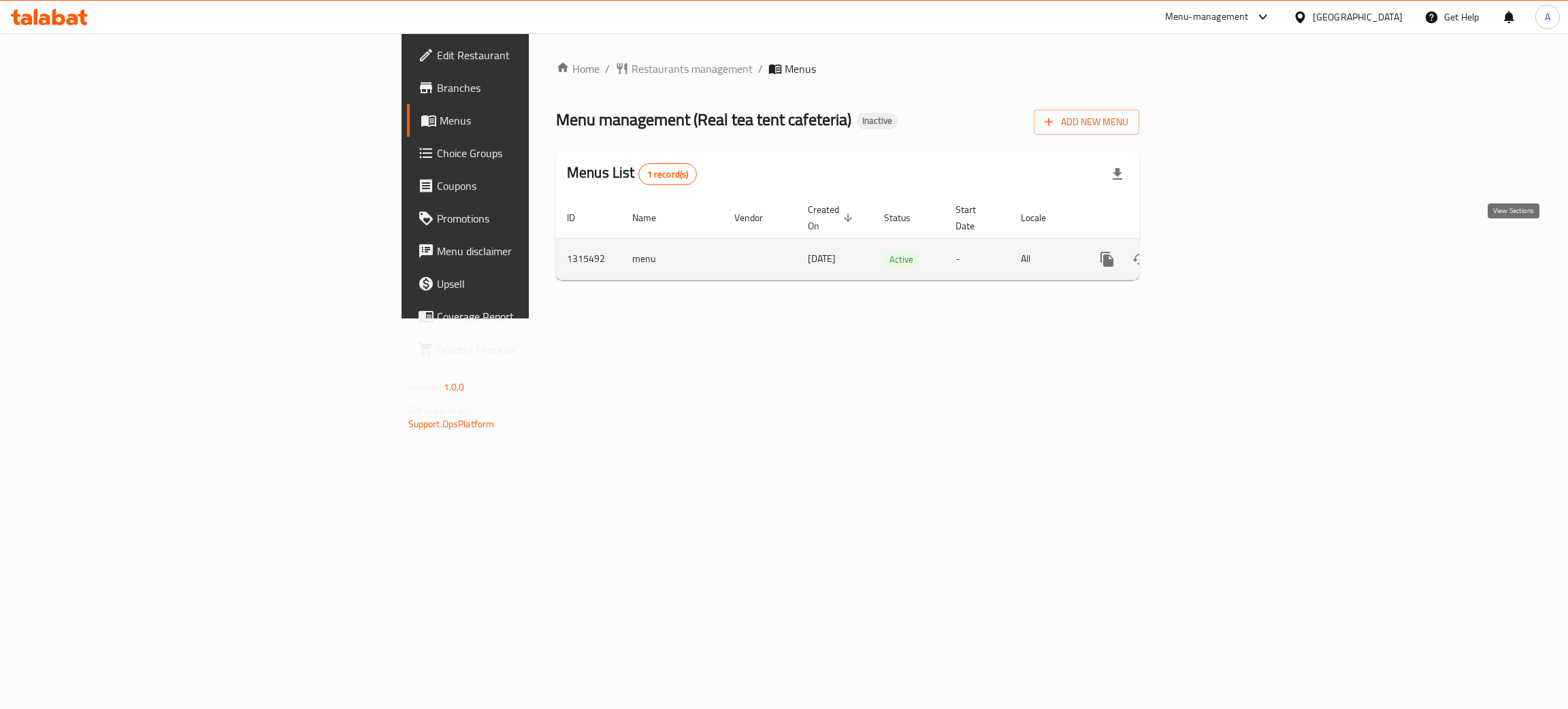
click at [1214, 251] on icon "enhanced table" at bounding box center [1205, 259] width 16 height 16
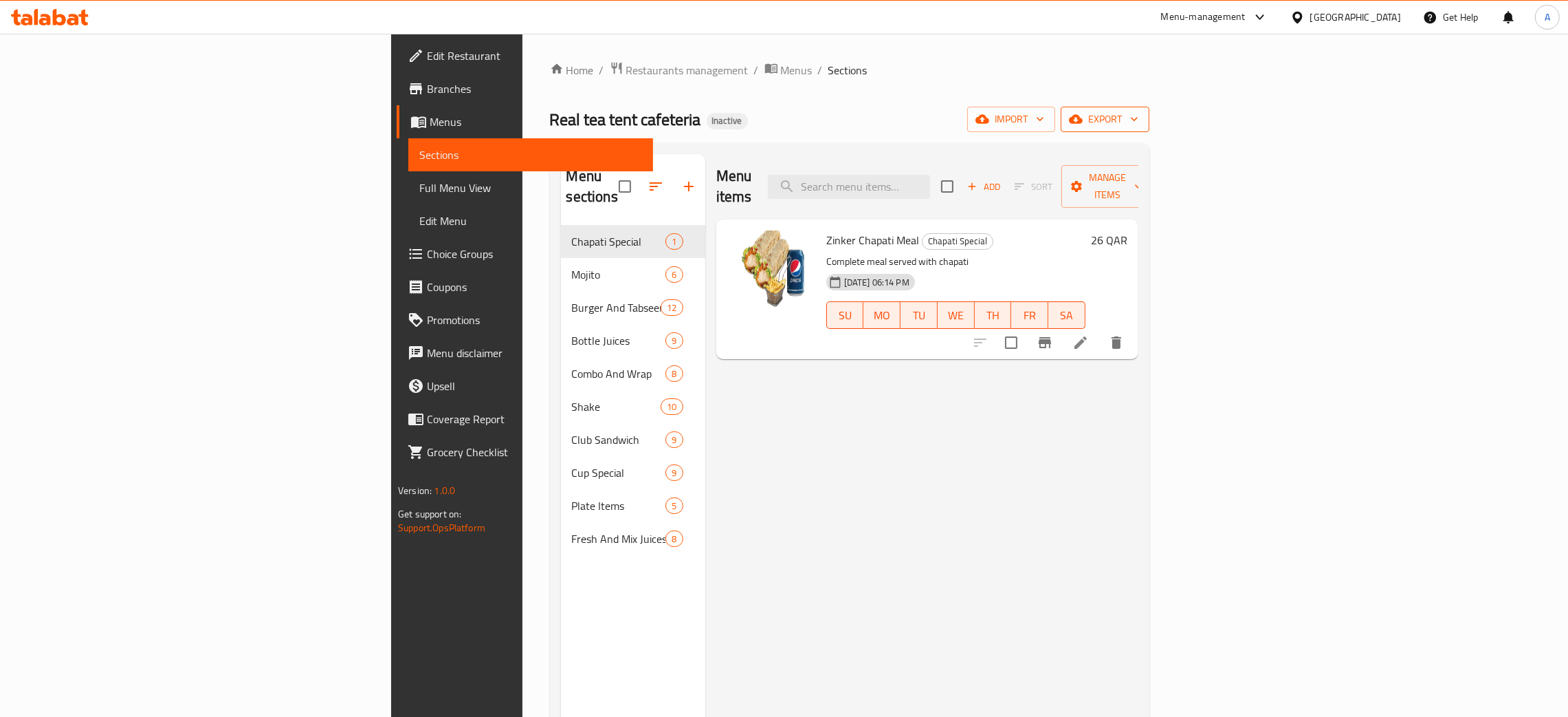
click at [1142, 117] on icon "button" at bounding box center [1134, 118] width 14 height 14
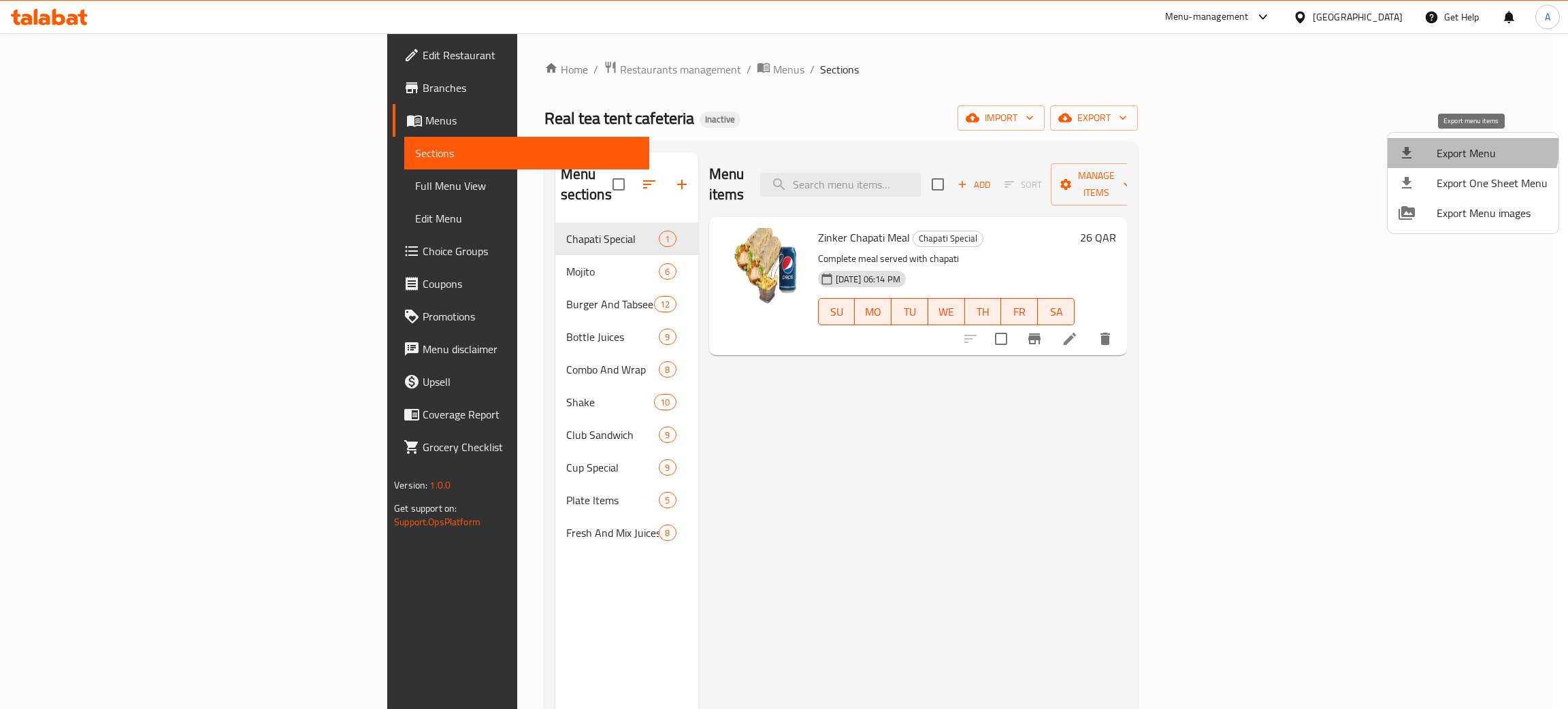
click at [1463, 146] on span "Export Menu" at bounding box center [1492, 153] width 111 height 16
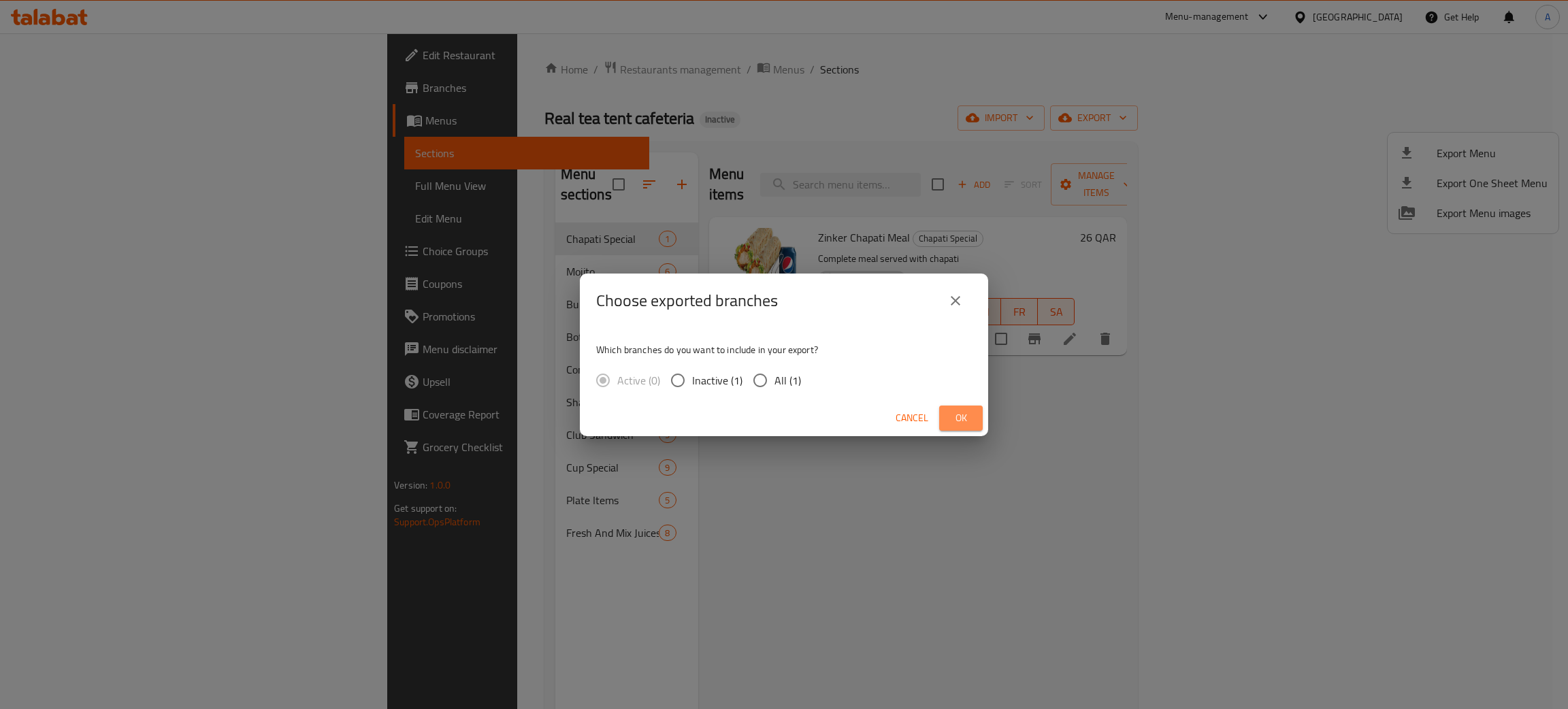
click at [958, 414] on span "Ok" at bounding box center [960, 417] width 21 height 17
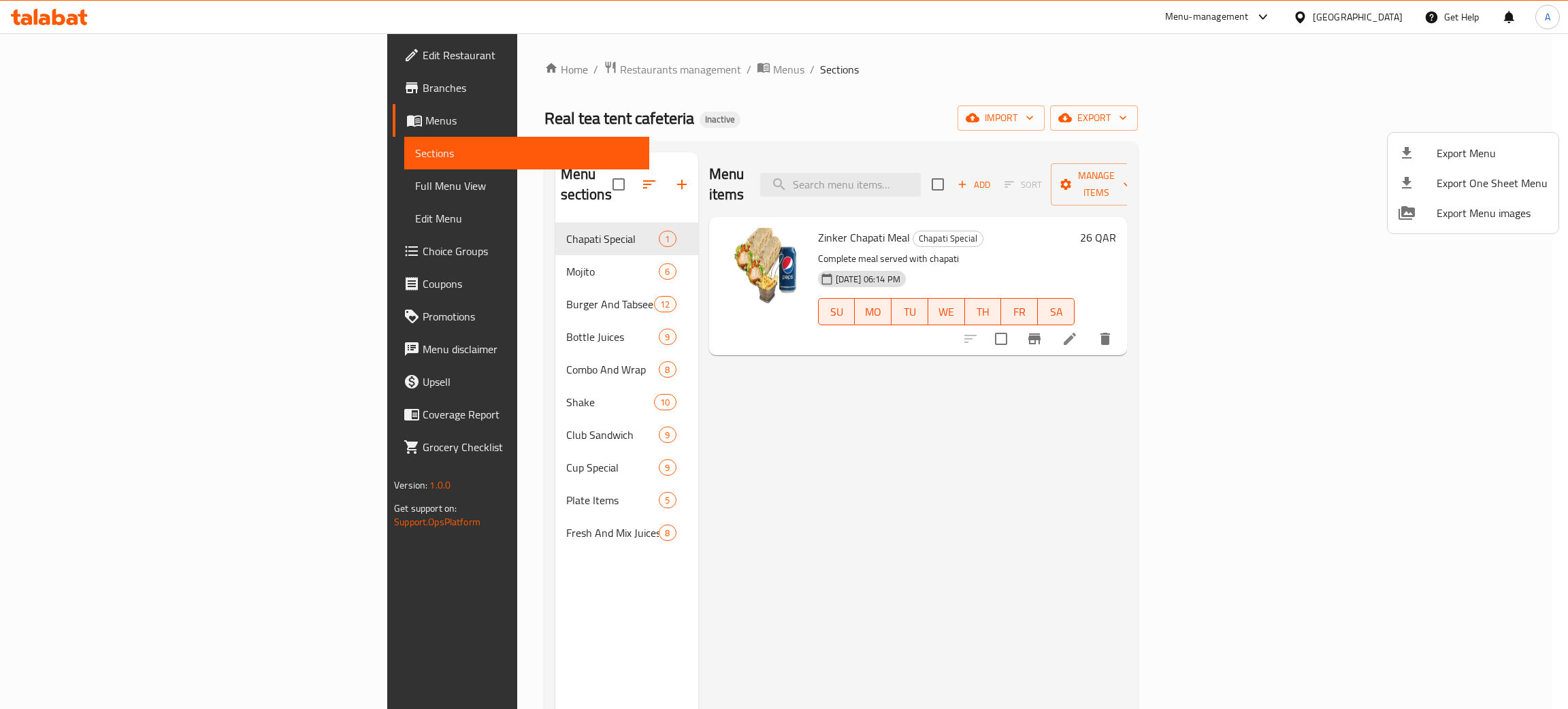
click at [97, 56] on div at bounding box center [784, 354] width 1568 height 709
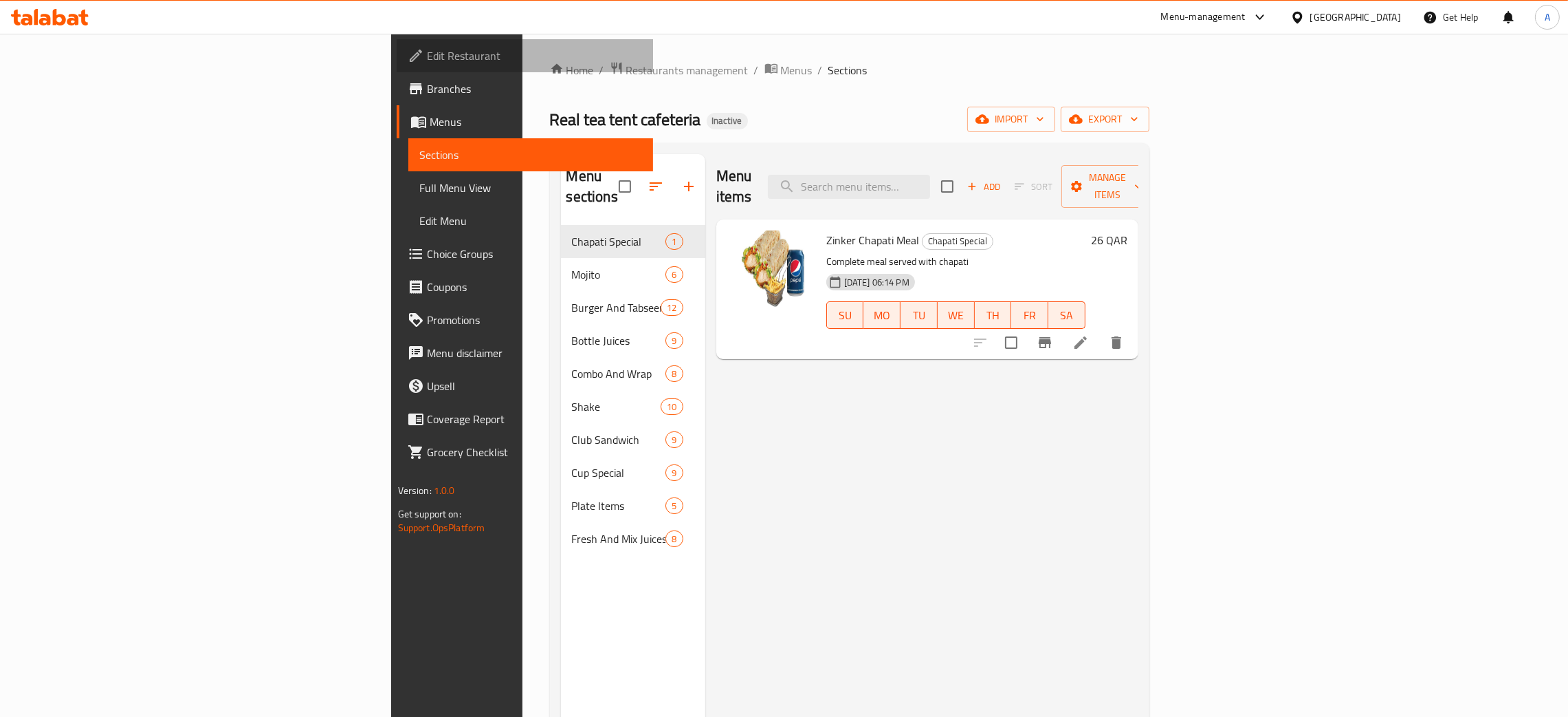
click at [427, 57] on span "Edit Restaurant" at bounding box center [535, 56] width 215 height 16
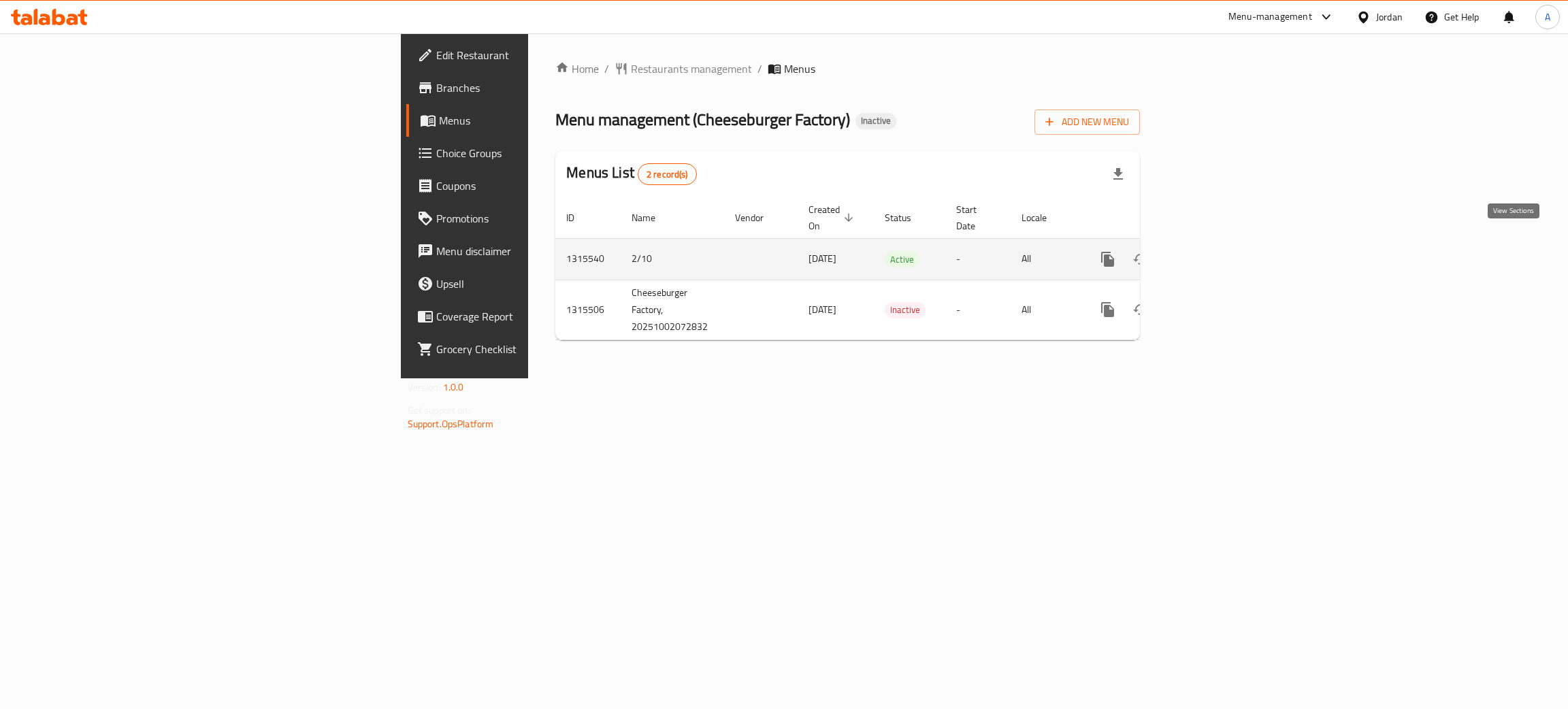
click at [1214, 251] on icon "enhanced table" at bounding box center [1206, 259] width 16 height 16
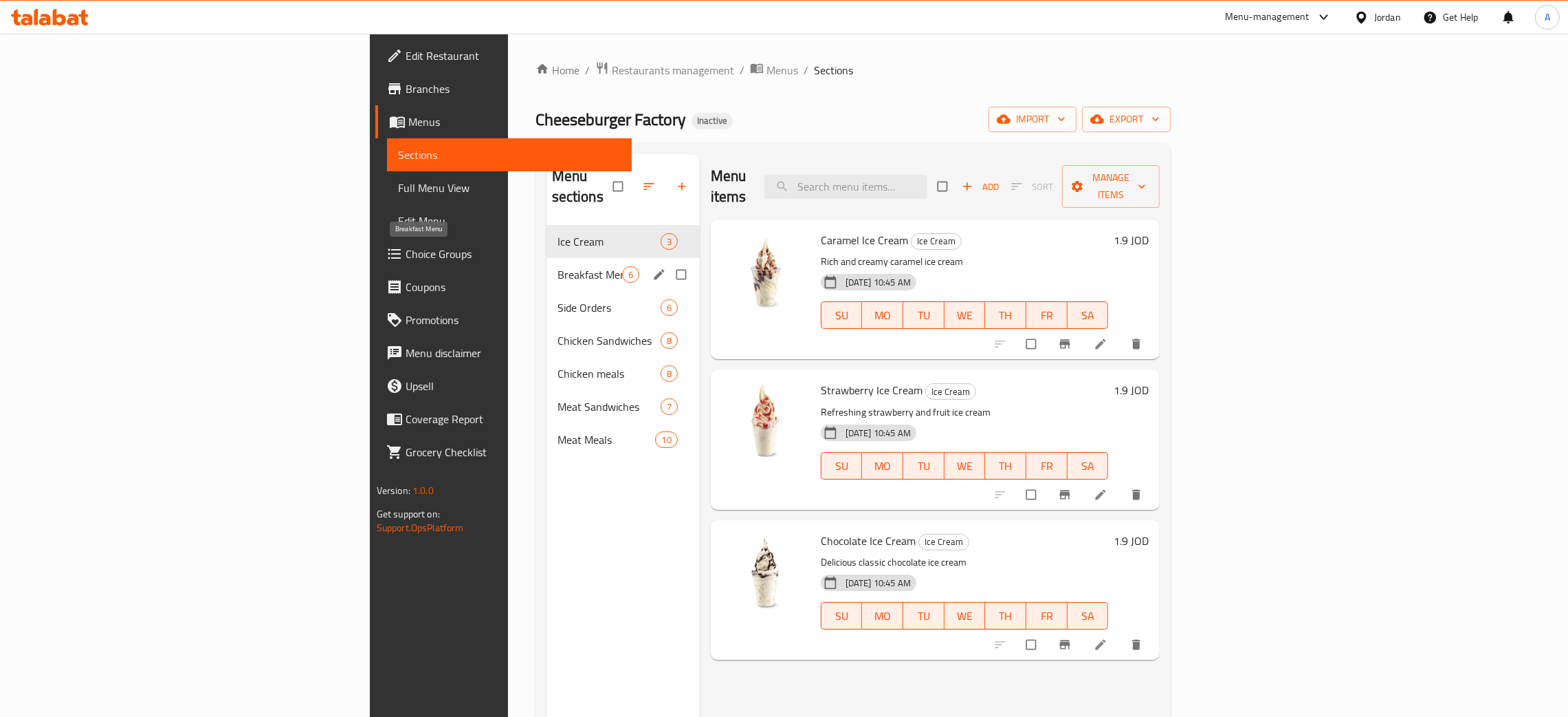
click at [557, 266] on span "Breakfast Menu" at bounding box center [590, 274] width 65 height 16
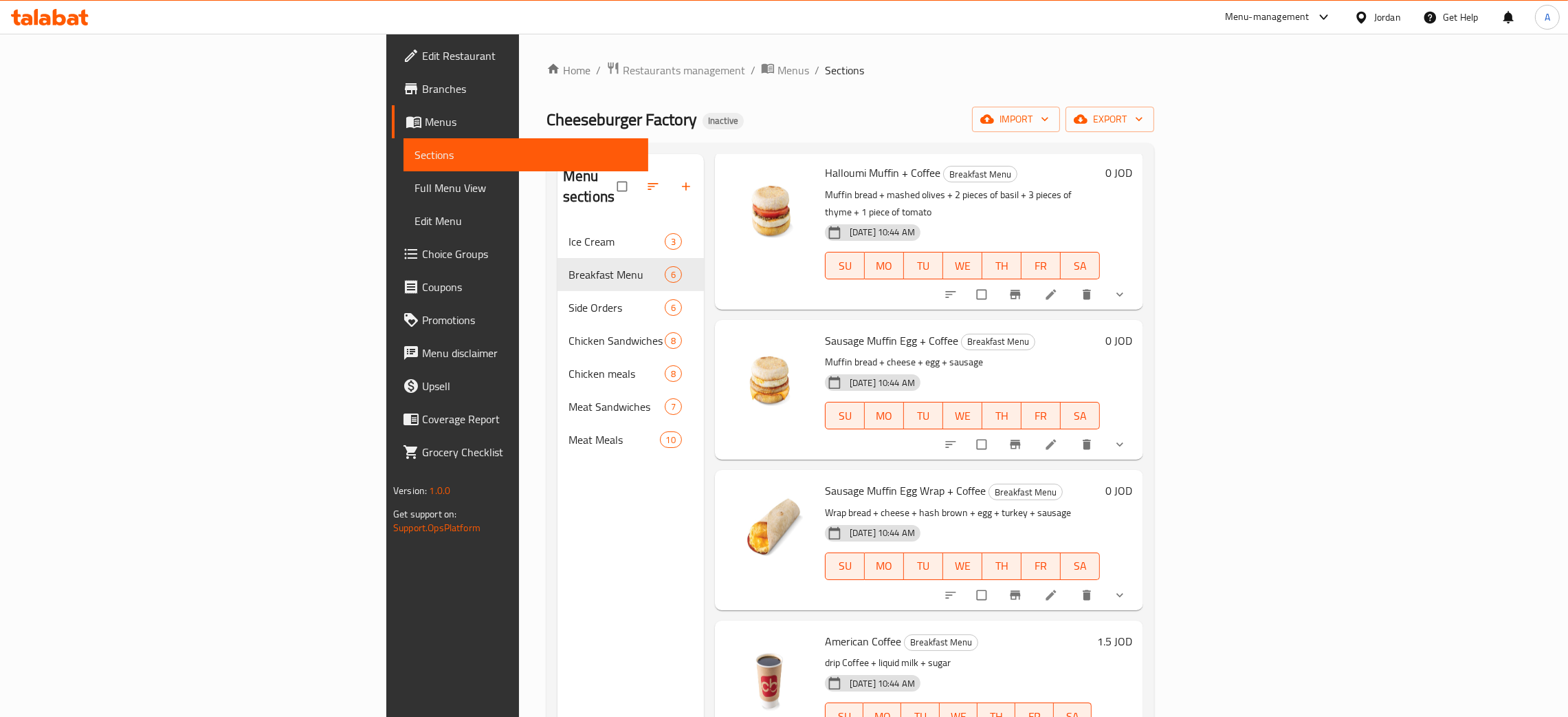
scroll to position [194, 0]
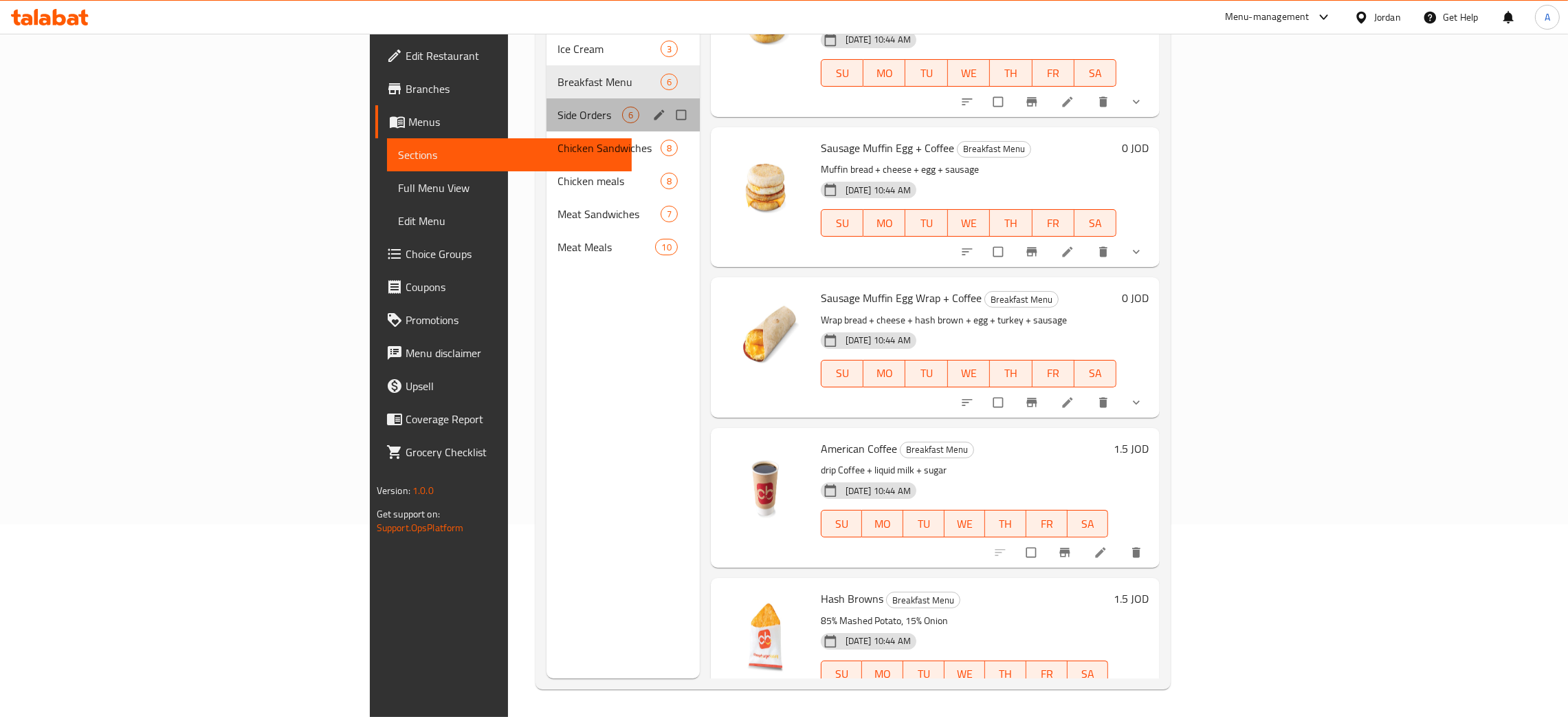
click at [546, 102] on div "Side Orders 6" at bounding box center [623, 115] width 153 height 33
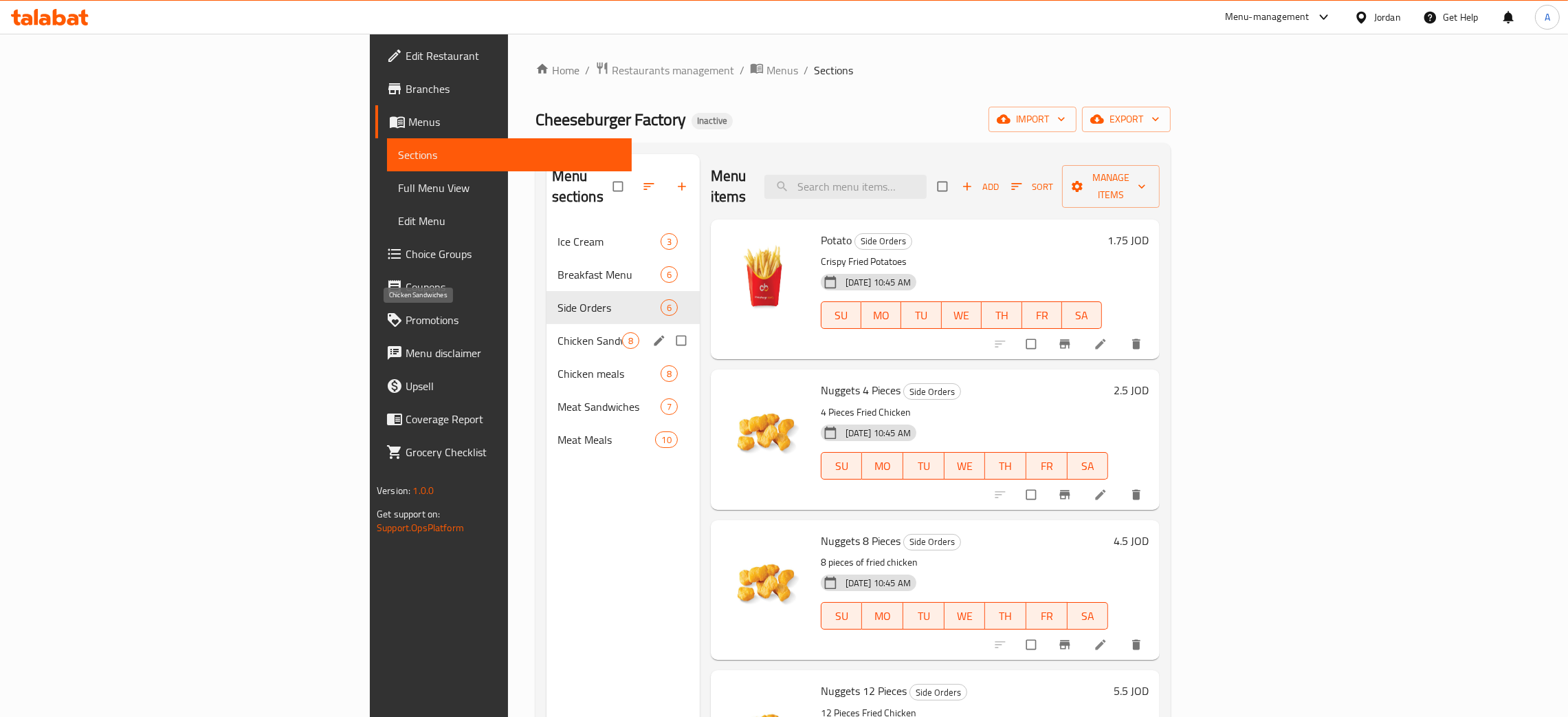
click at [557, 332] on span "Chicken Sandwiches" at bounding box center [590, 340] width 65 height 16
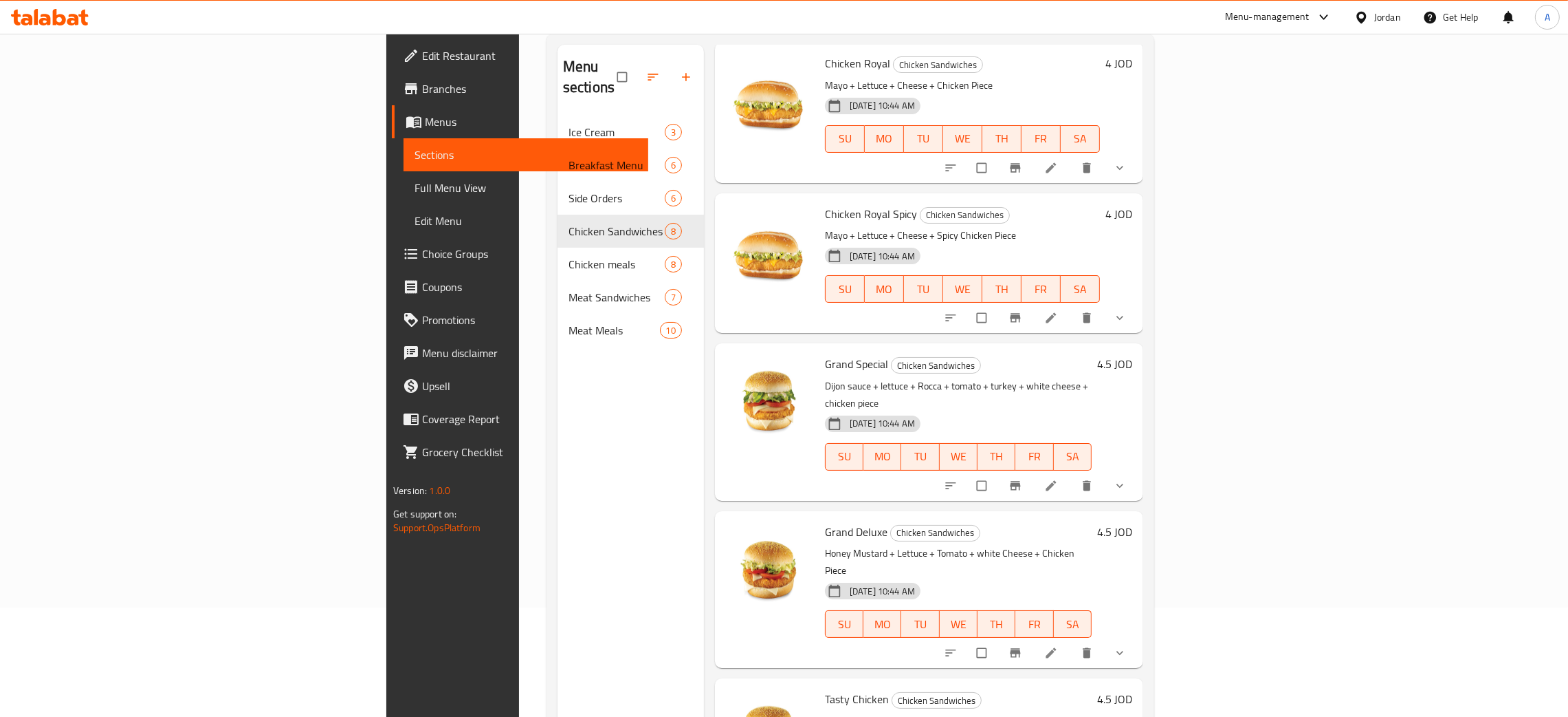
scroll to position [194, 0]
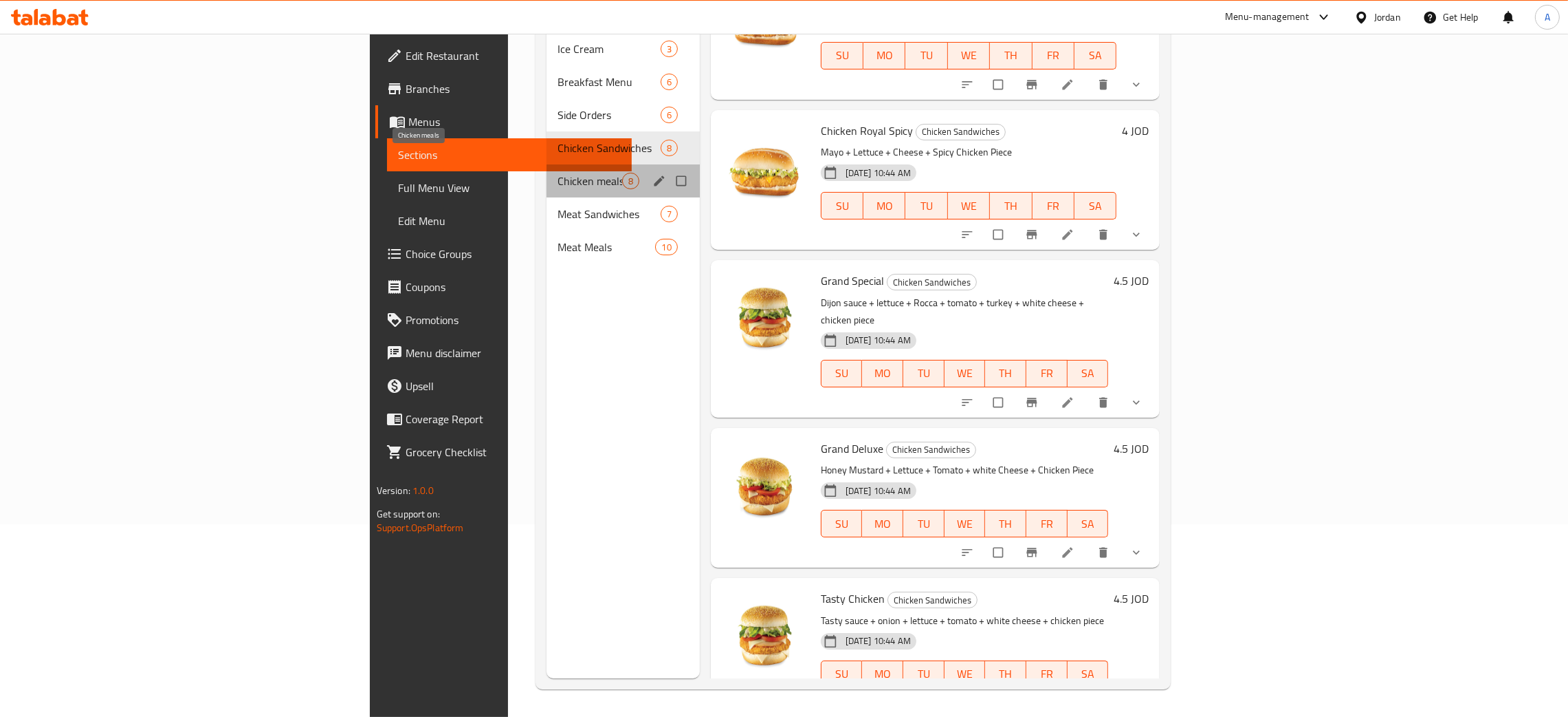
click at [557, 172] on span "Chicken meals" at bounding box center [590, 180] width 65 height 16
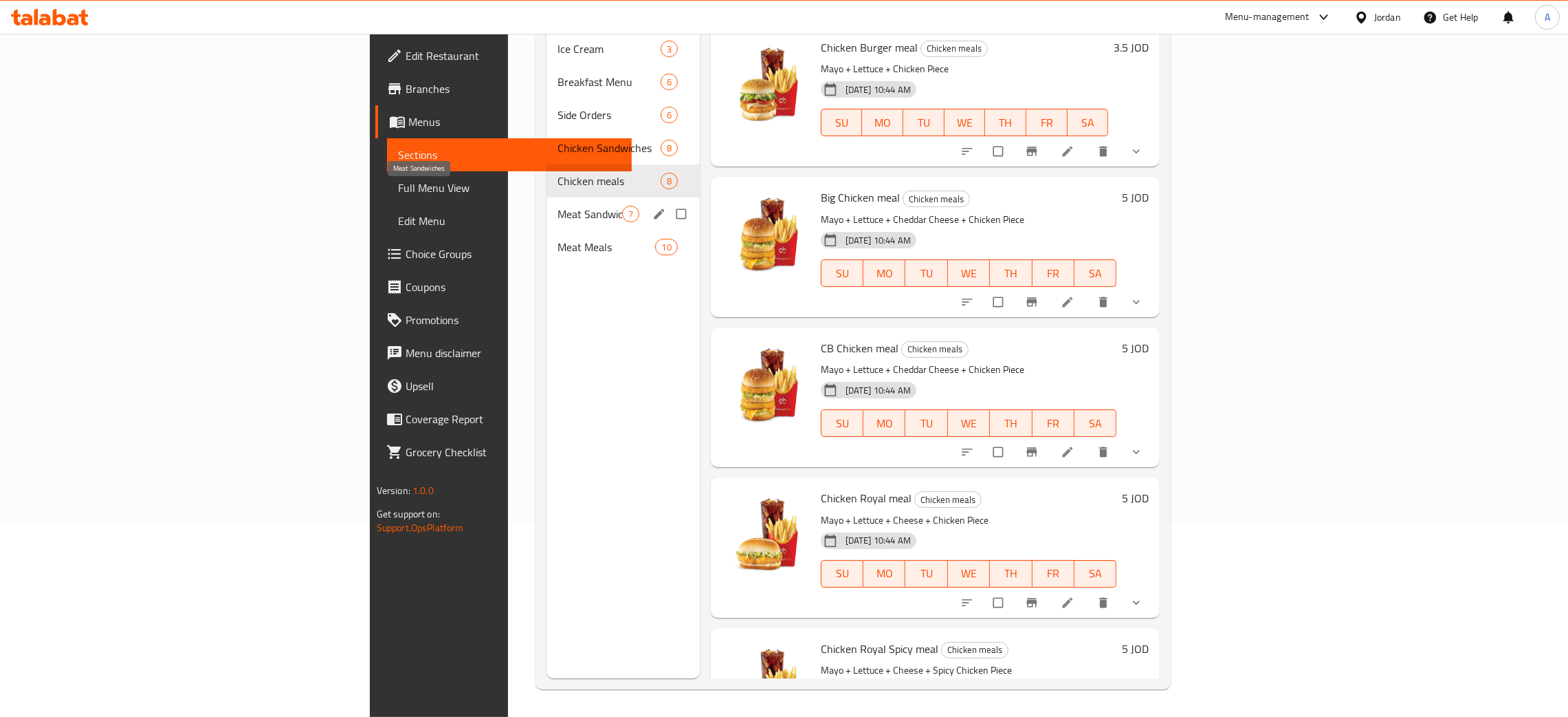
click at [557, 206] on span "Meat Sandwiches" at bounding box center [590, 214] width 65 height 16
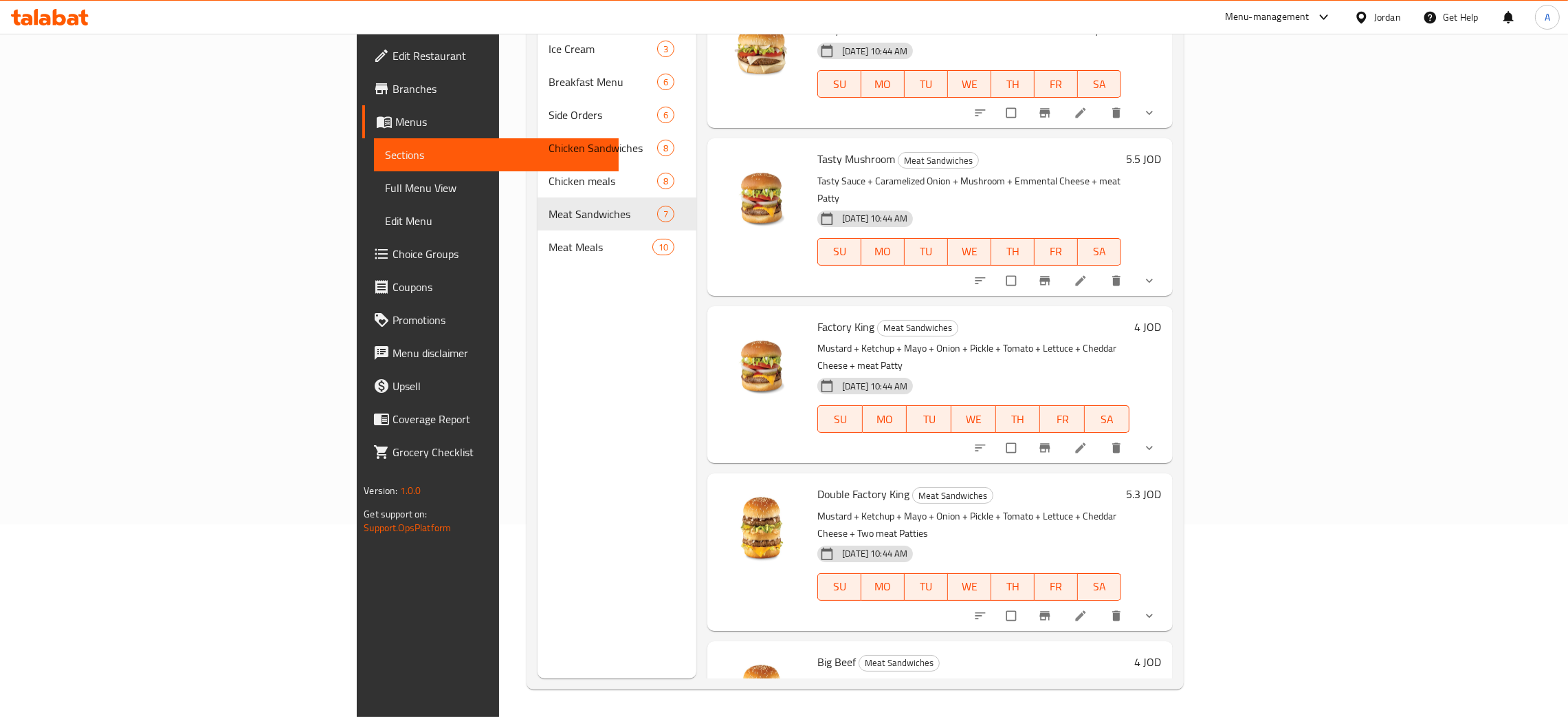
scroll to position [368, 0]
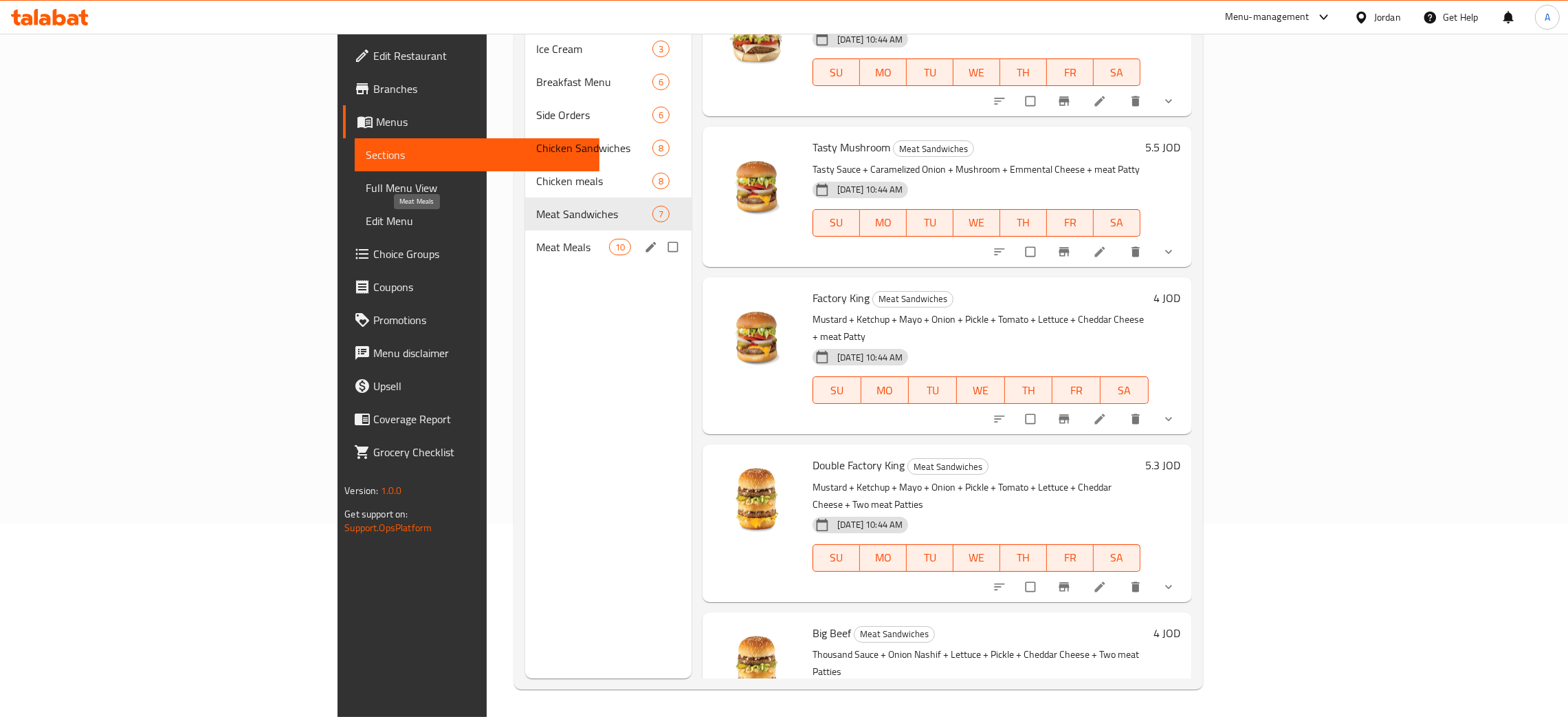
click at [536, 239] on span "Meat Meals" at bounding box center [573, 247] width 73 height 16
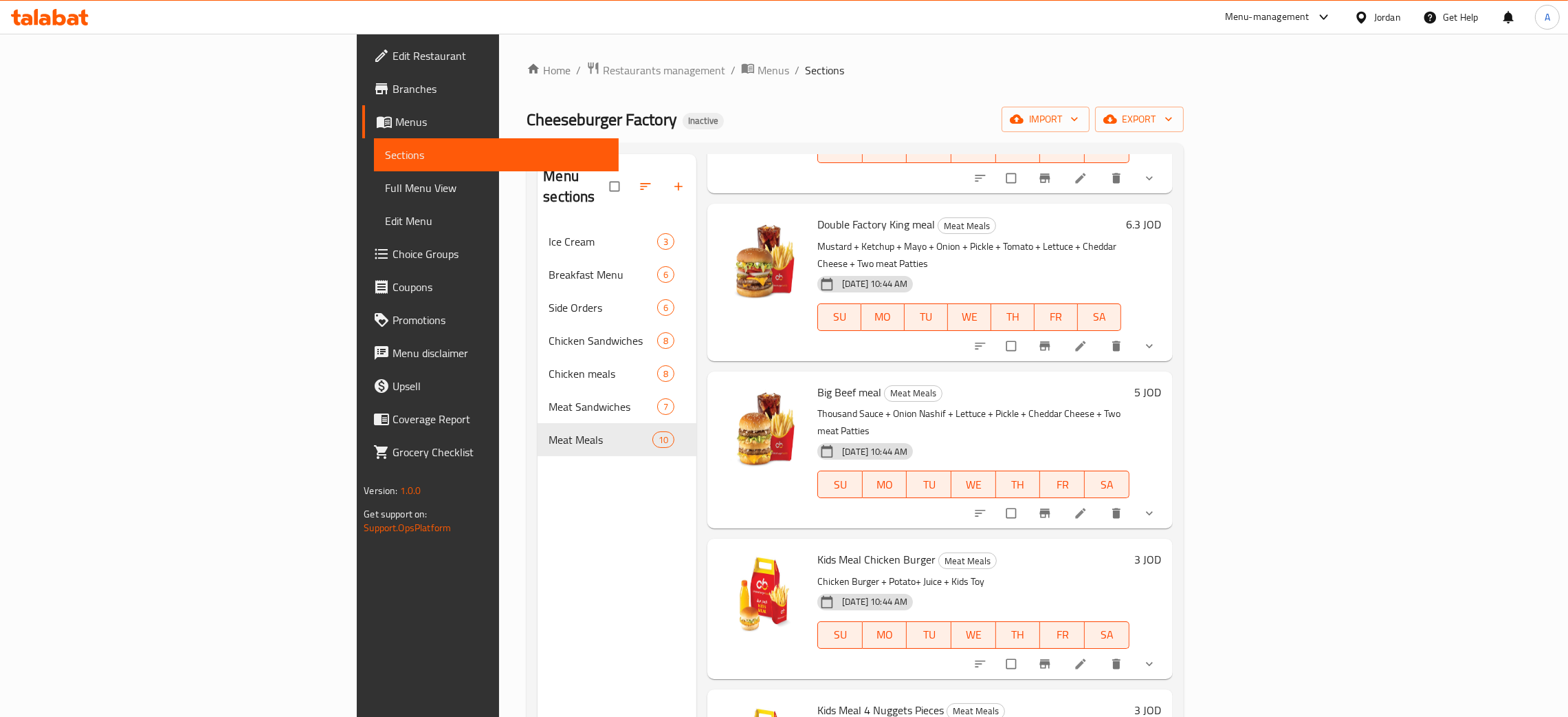
scroll to position [194, 0]
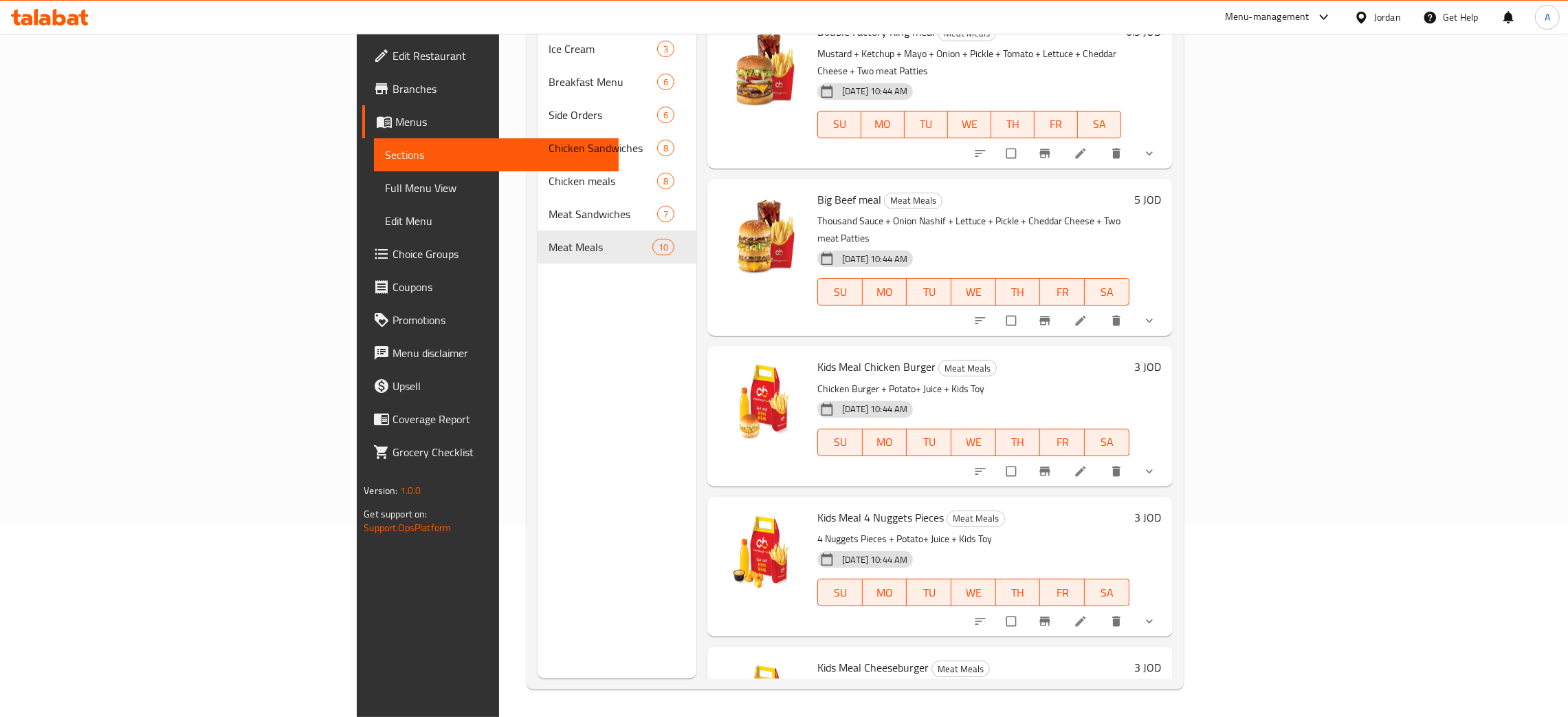
click at [392, 53] on span "Edit Restaurant" at bounding box center [500, 56] width 215 height 16
